Goal: Information Seeking & Learning: Learn about a topic

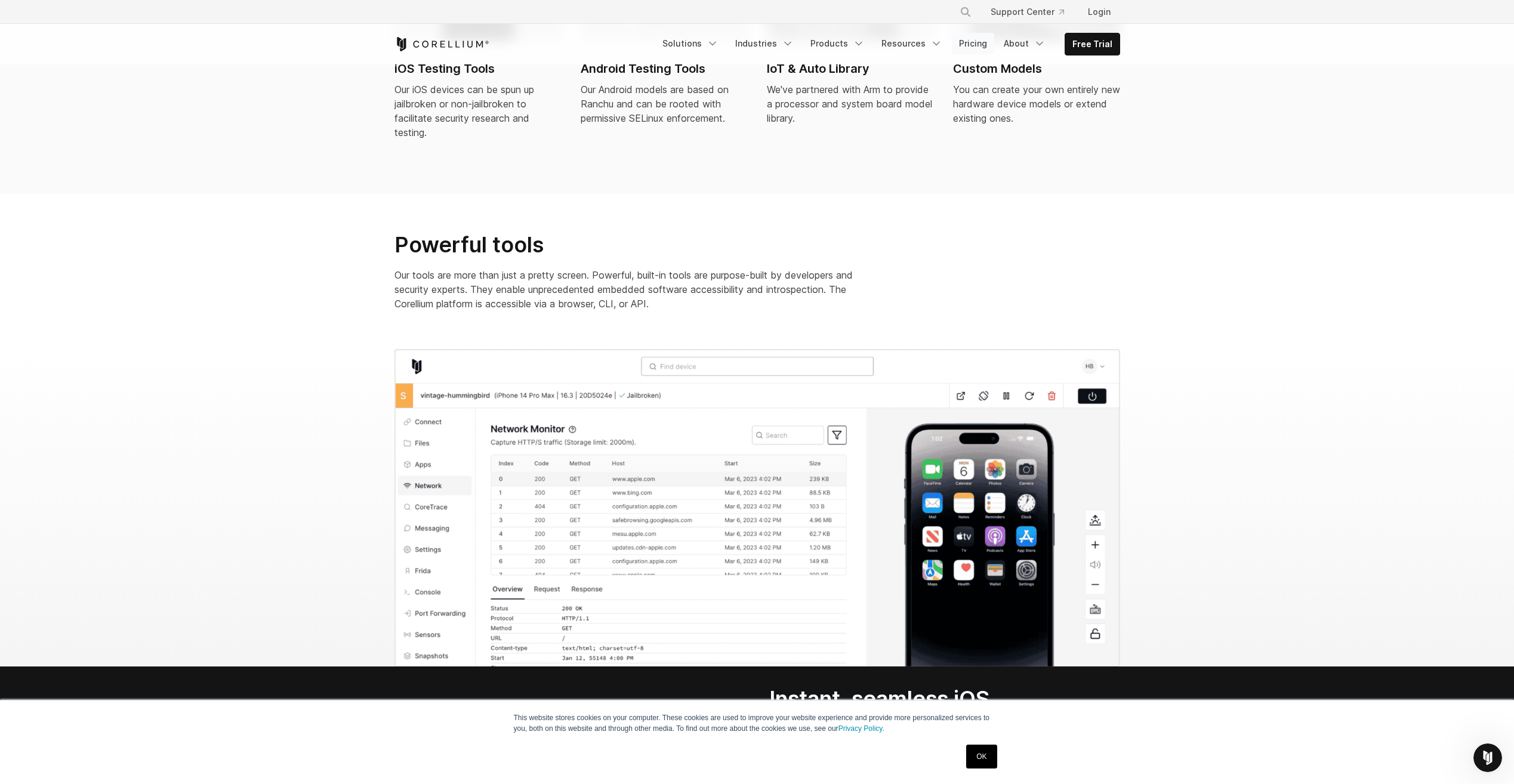
click at [988, 43] on link "Pricing" at bounding box center [973, 44] width 43 height 22
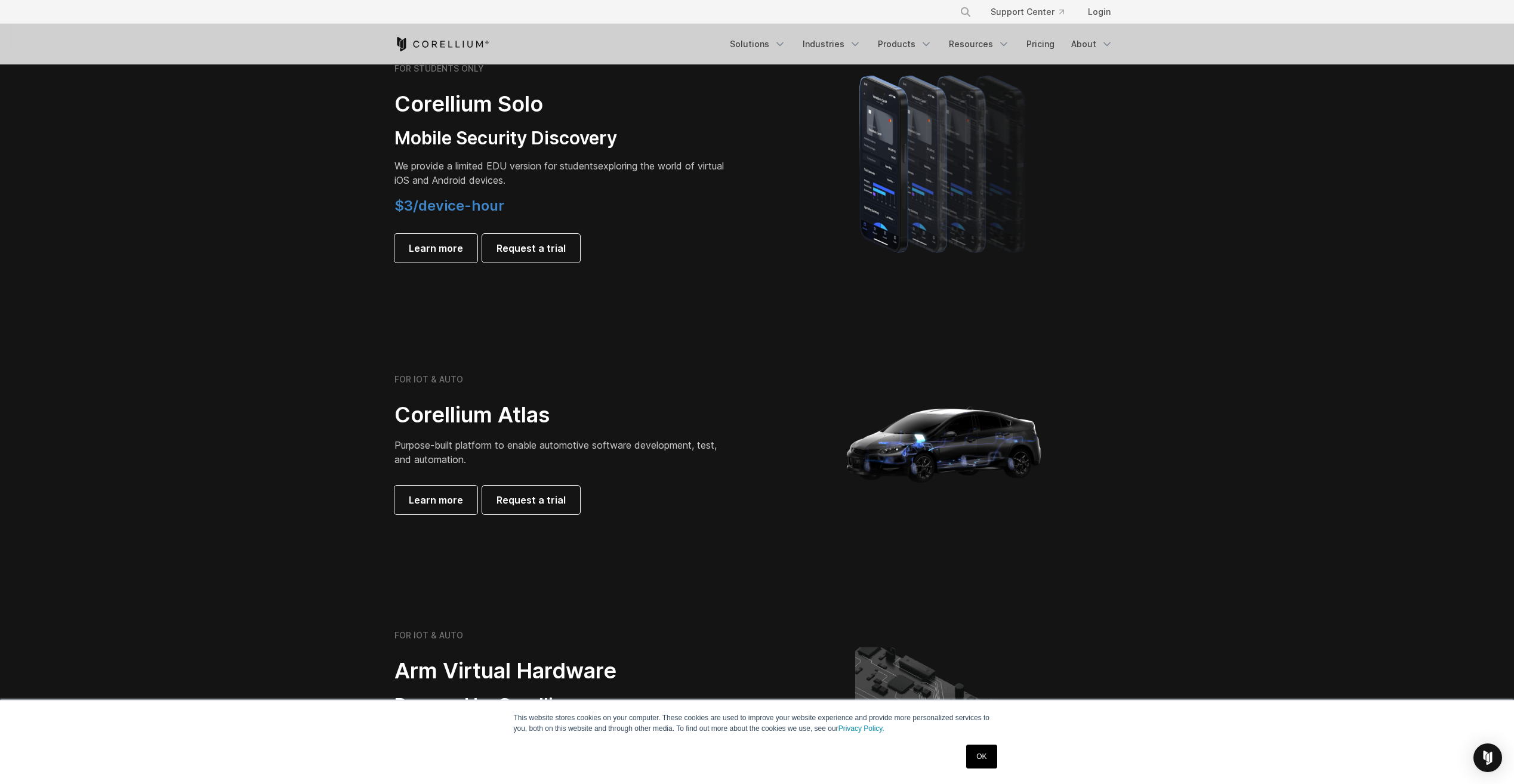
scroll to position [836, 0]
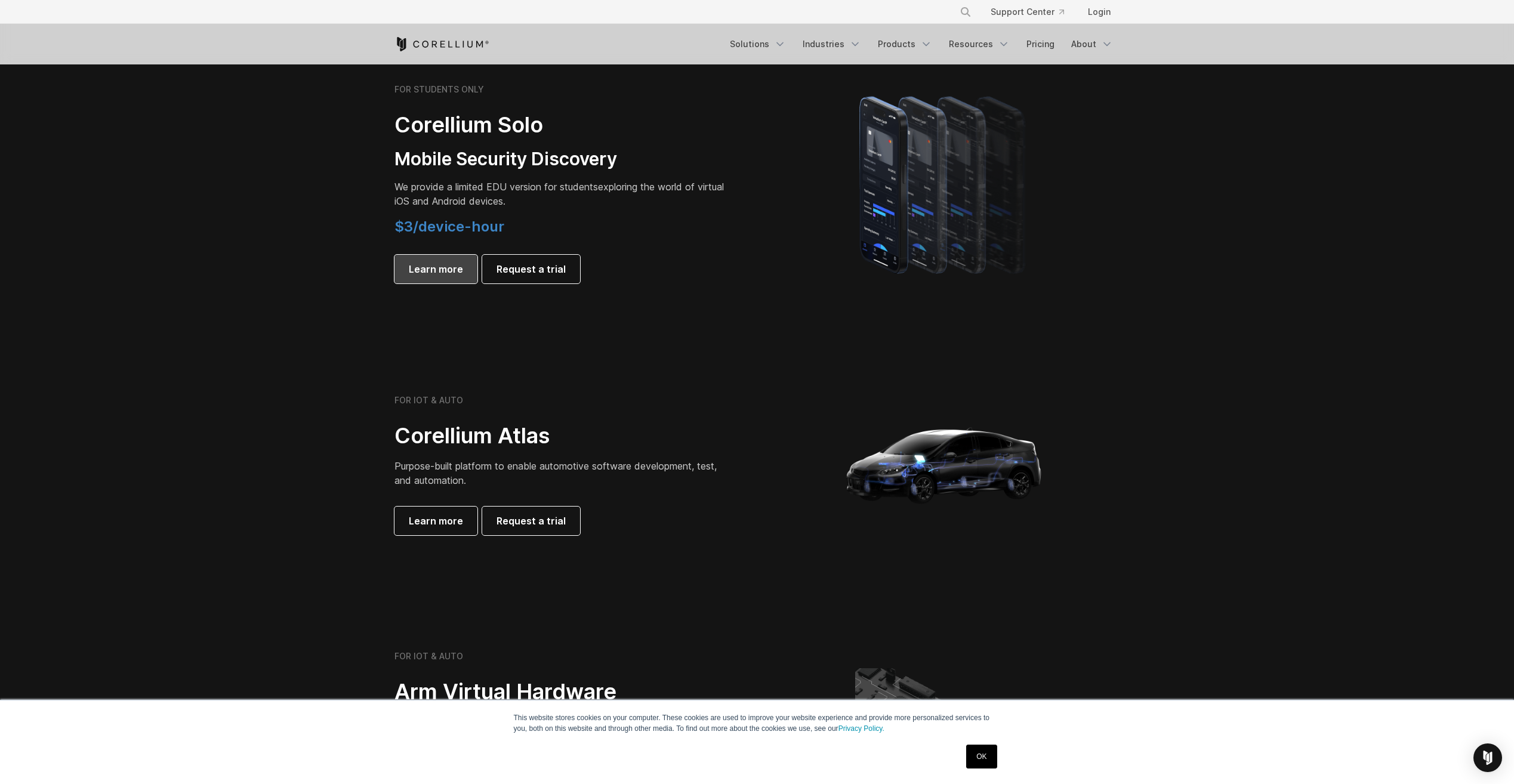
click at [435, 269] on span "Learn more" at bounding box center [436, 268] width 54 height 14
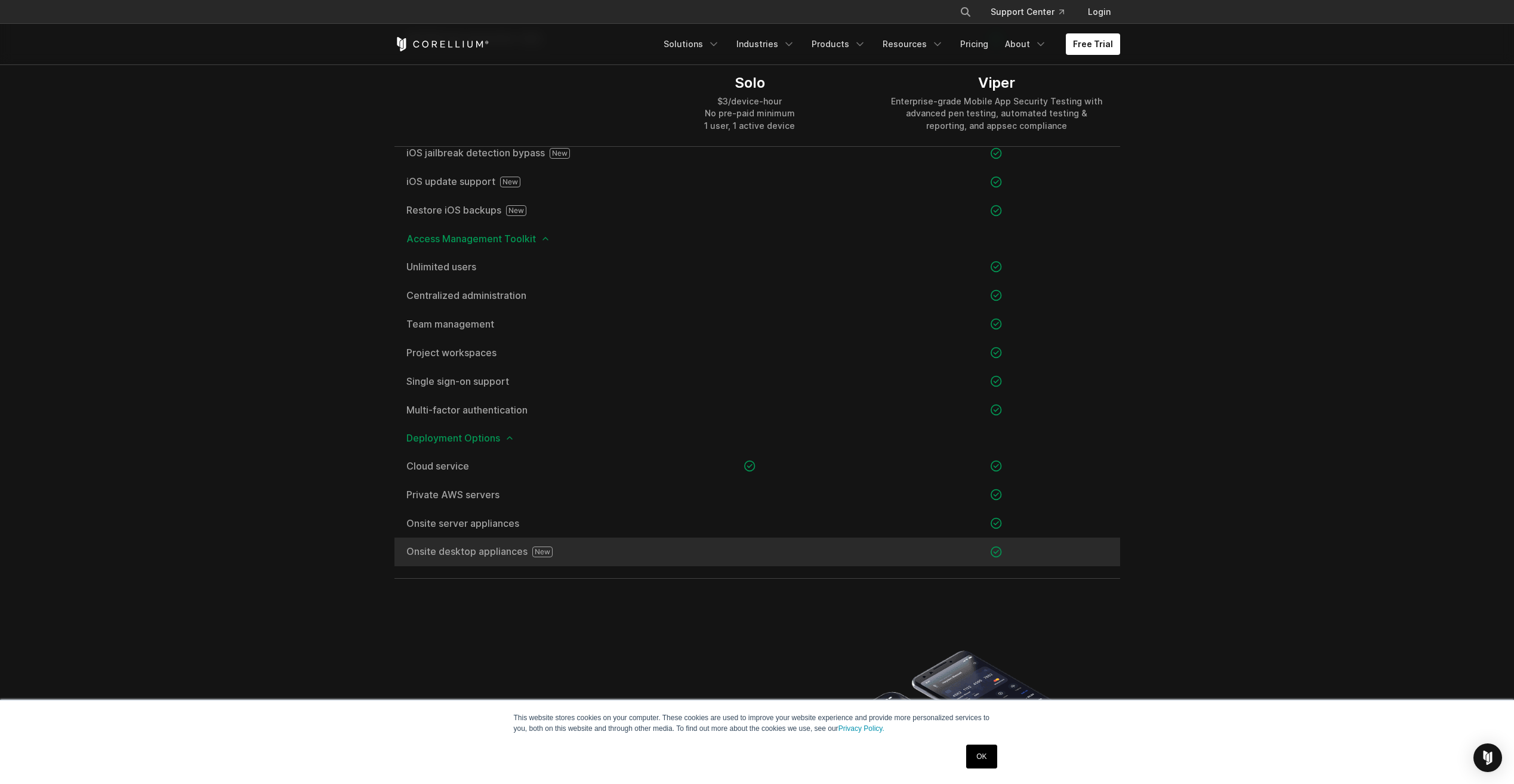
scroll to position [1790, 0]
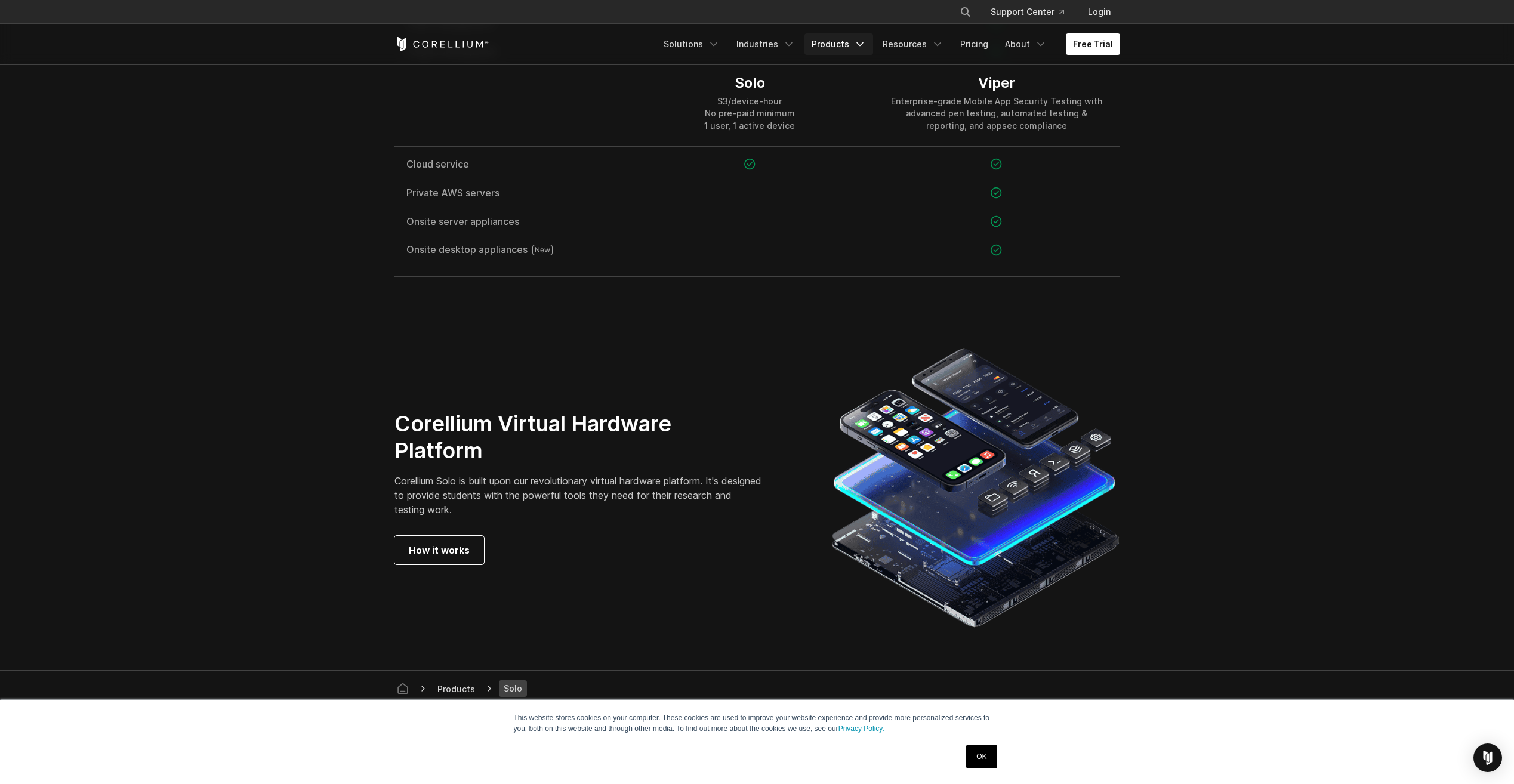
click at [843, 48] on link "Products" at bounding box center [838, 44] width 68 height 22
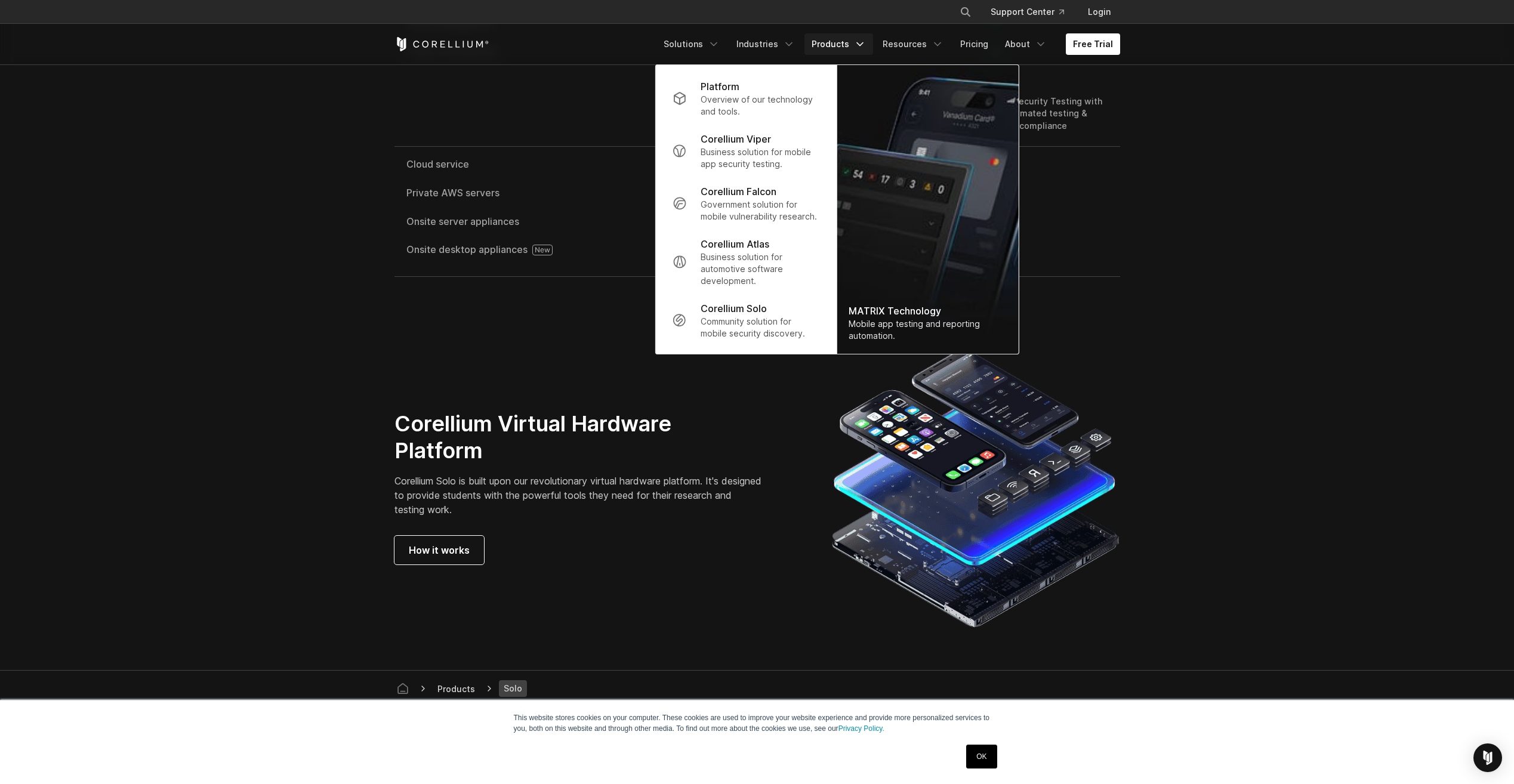
click at [844, 45] on link "Products" at bounding box center [838, 44] width 68 height 22
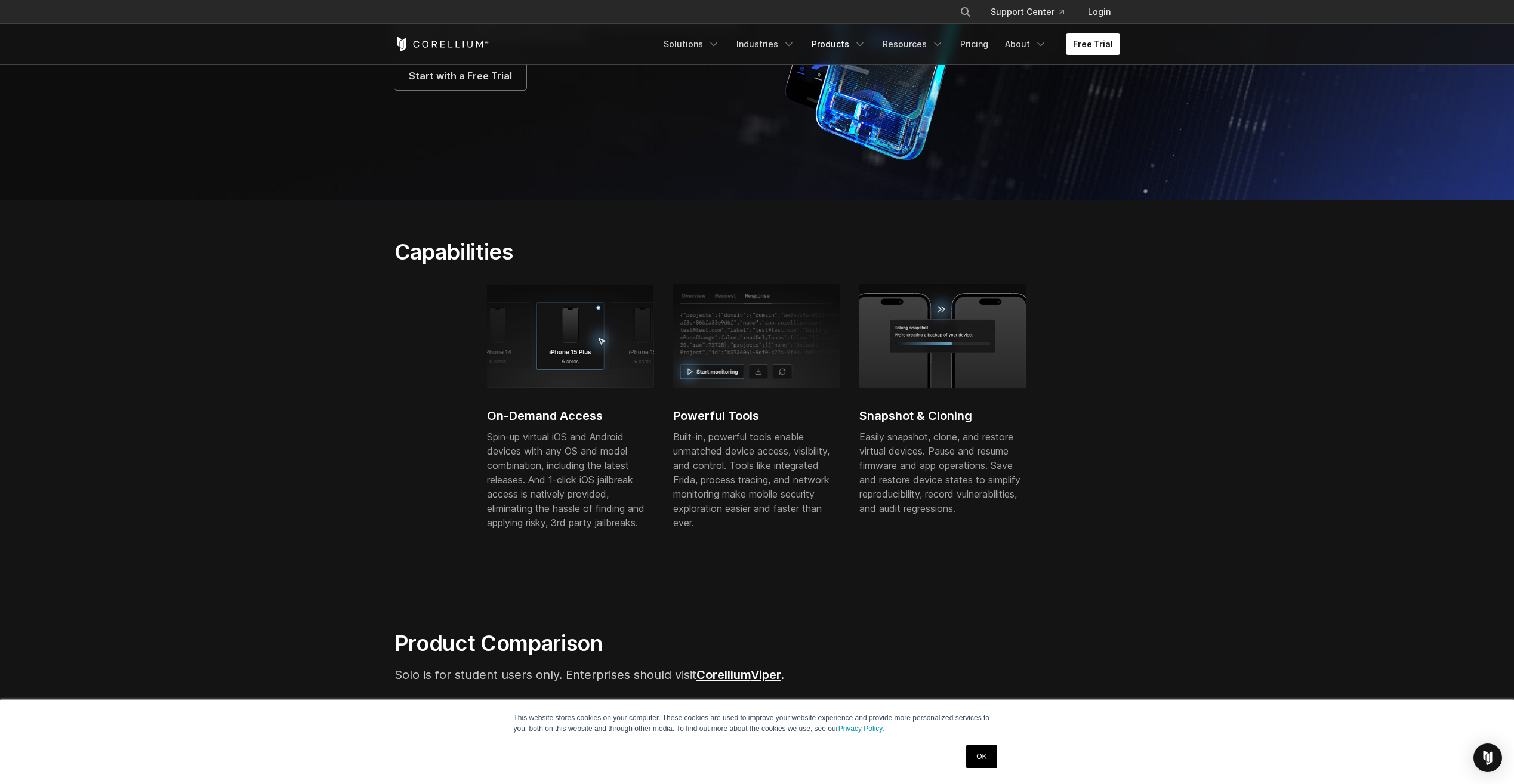
scroll to position [0, 0]
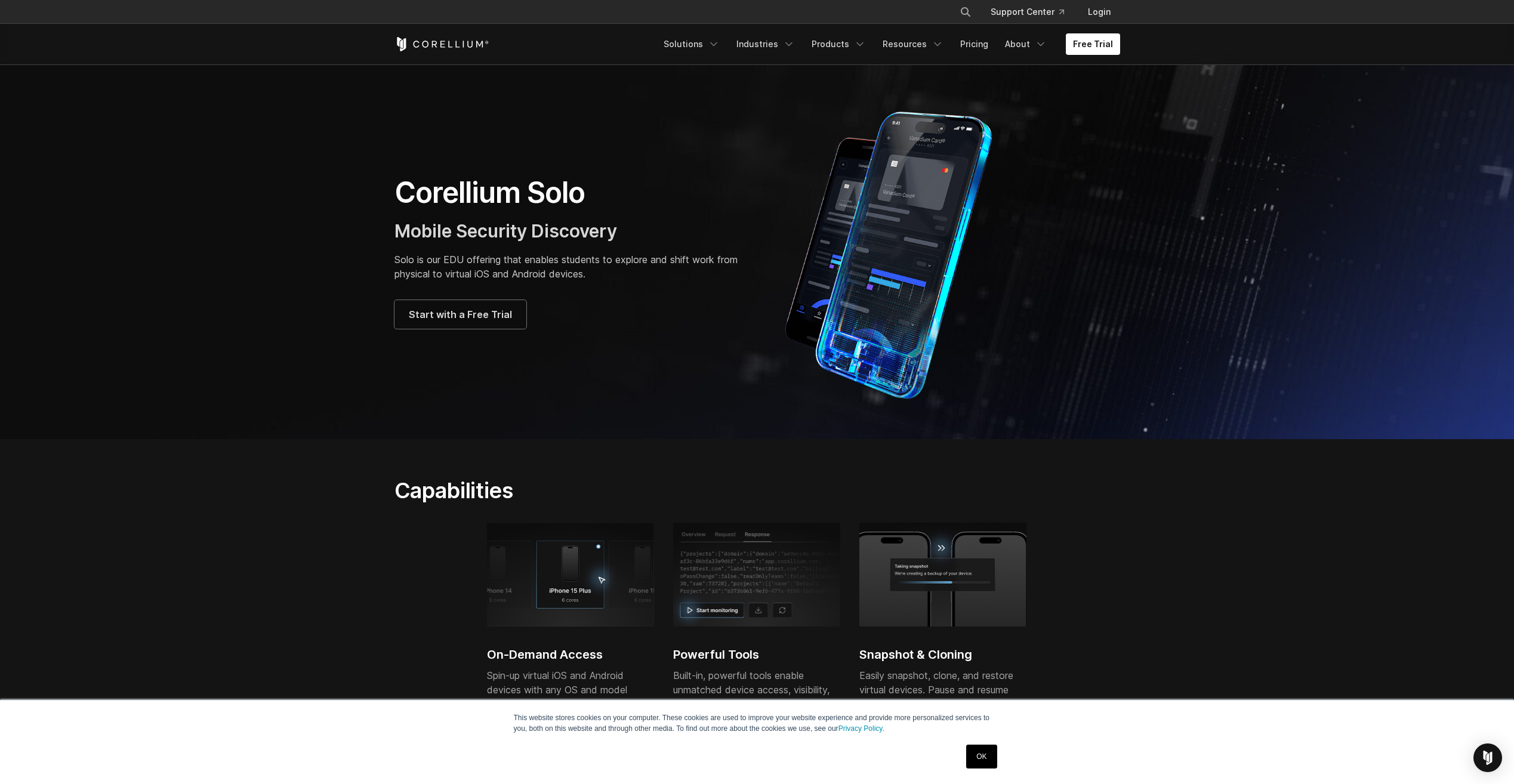
click at [851, 57] on div "Free Trial Solutions IoT" at bounding box center [757, 44] width 726 height 41
click at [855, 48] on link "Products" at bounding box center [838, 44] width 68 height 22
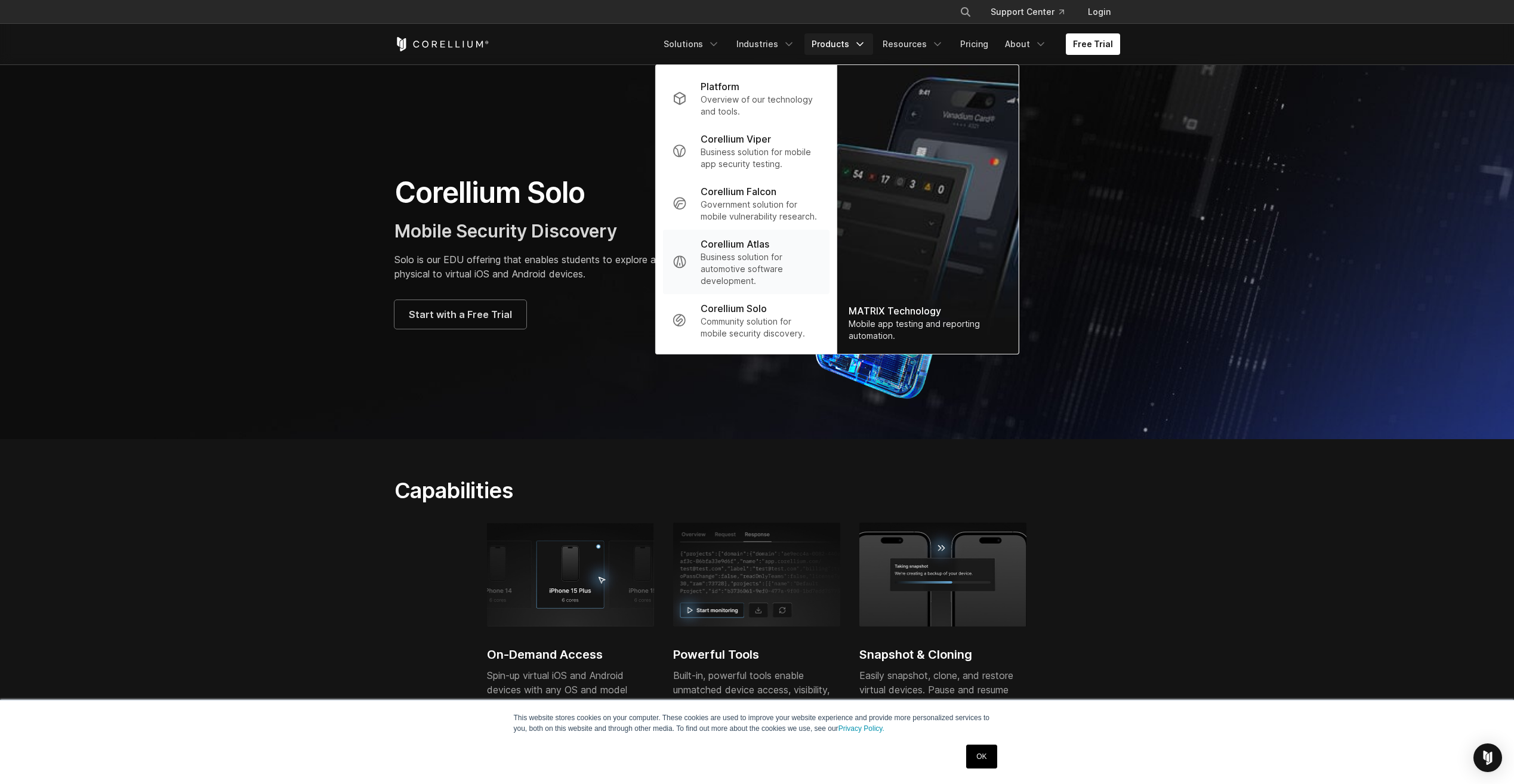
click at [801, 266] on p "Business solution for automotive software development." at bounding box center [760, 269] width 119 height 36
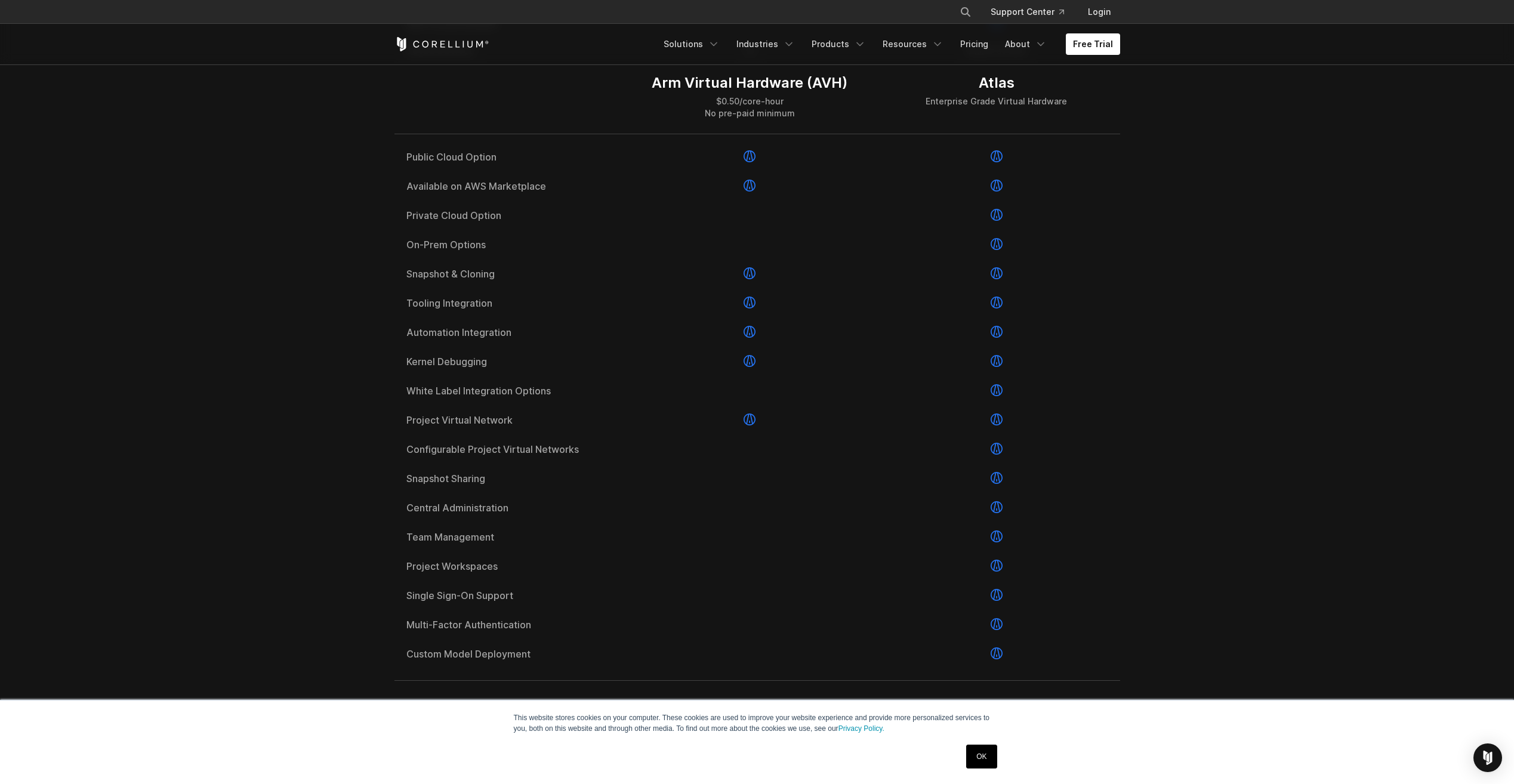
scroll to position [716, 0]
